Goal: Navigation & Orientation: Find specific page/section

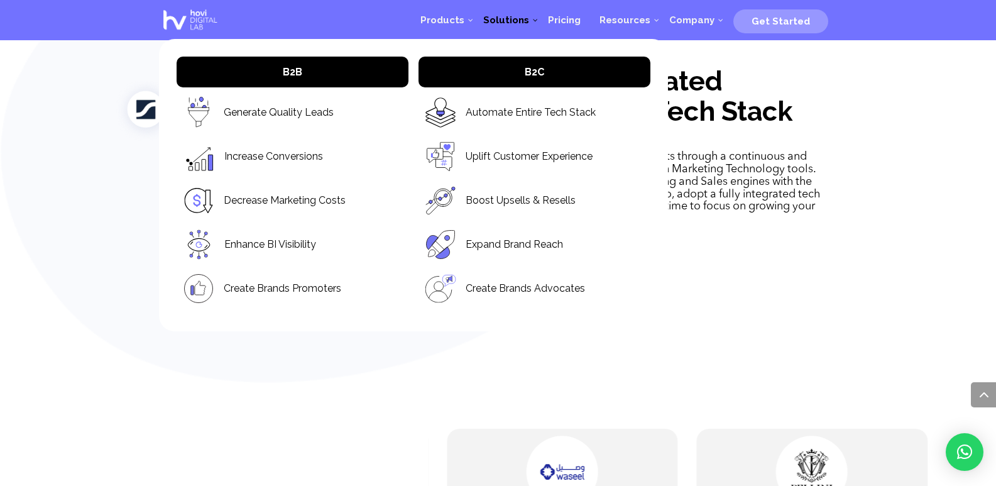
scroll to position [2737, 0]
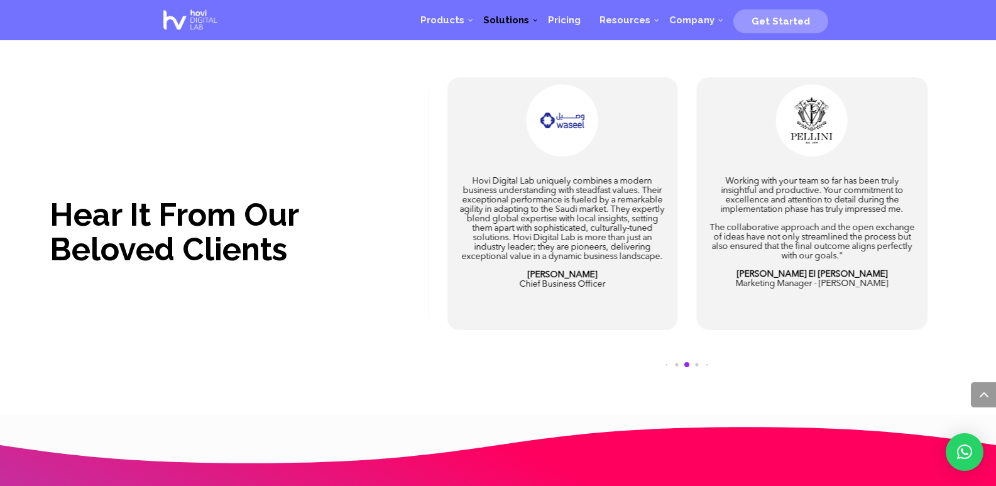
click at [0, 202] on div "Hear It From Our Beloved Clients I have been working with [PERSON_NAME] for ove…" at bounding box center [498, 229] width 996 height 396
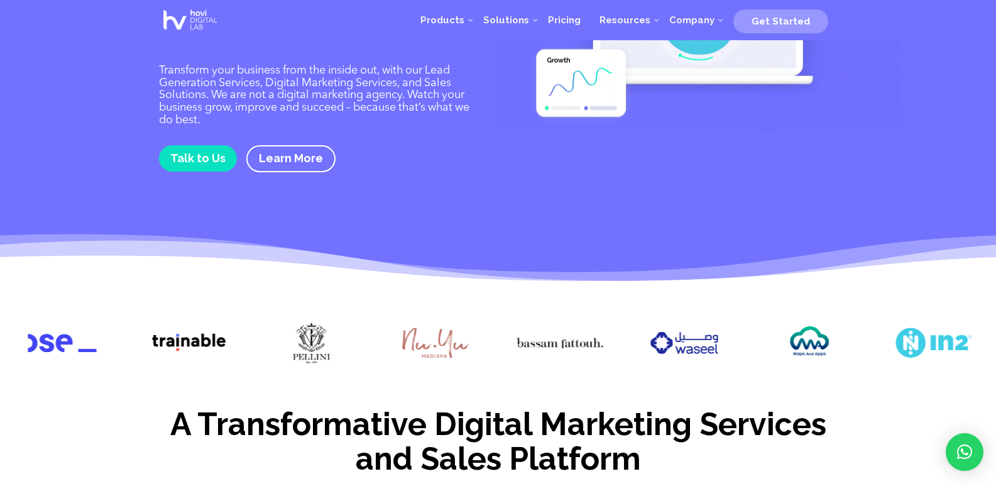
scroll to position [109, 0]
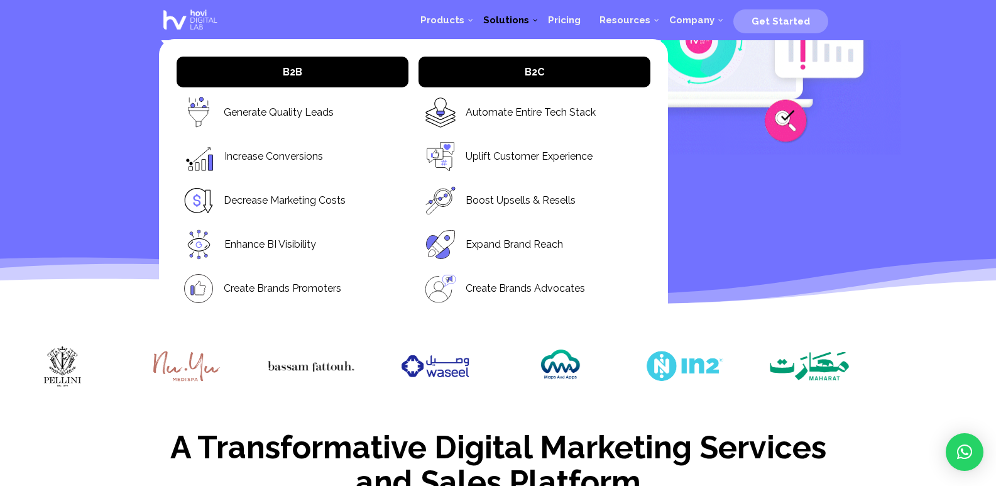
click at [518, 11] on link "Solutions" at bounding box center [506, 20] width 65 height 38
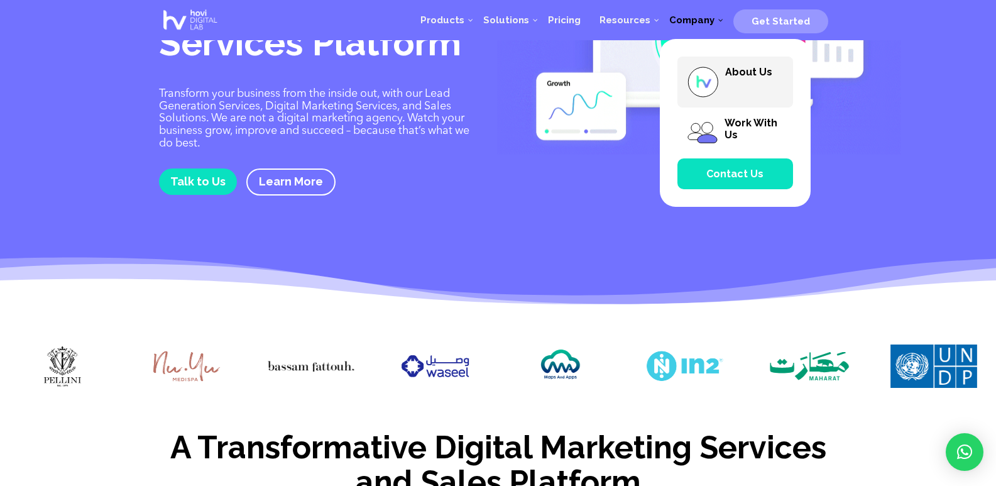
click at [729, 69] on span "About Us" at bounding box center [748, 72] width 47 height 12
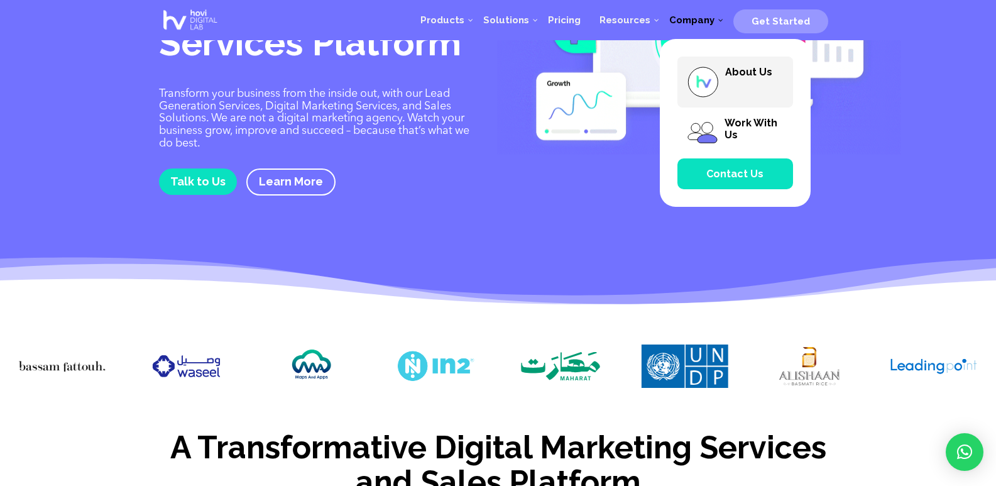
click at [773, 79] on span "About Us" at bounding box center [736, 82] width 116 height 51
